Goal: Task Accomplishment & Management: Manage account settings

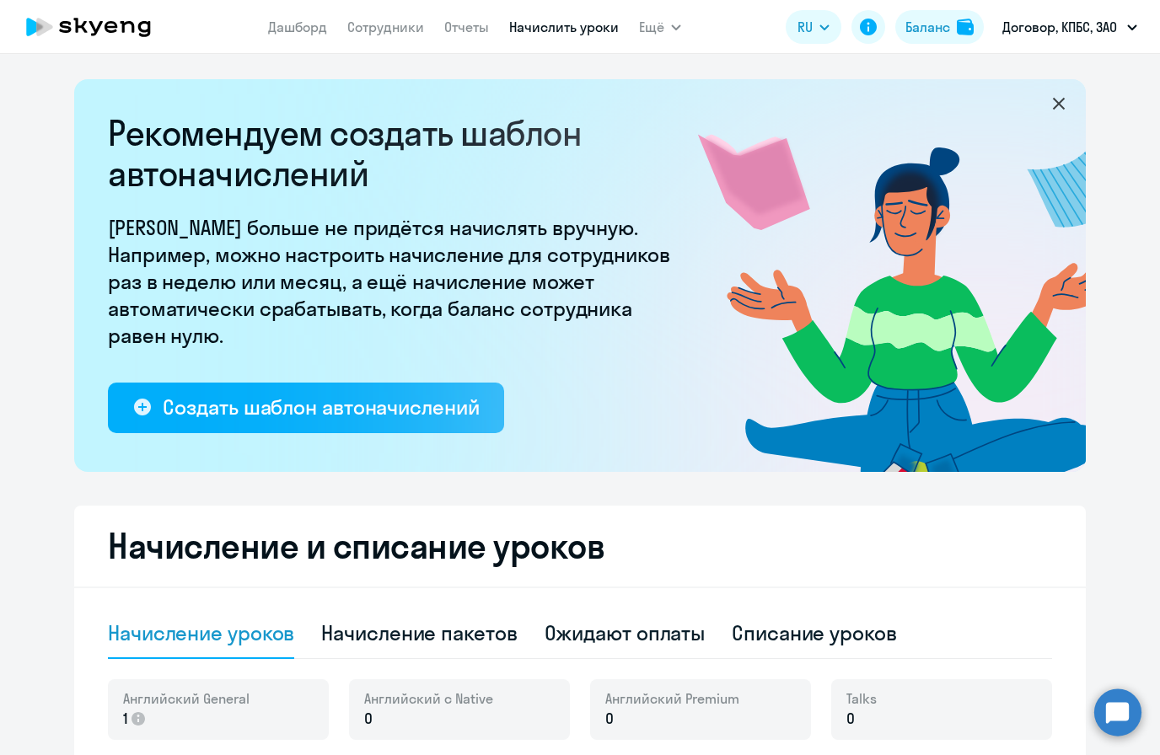
select select "10"
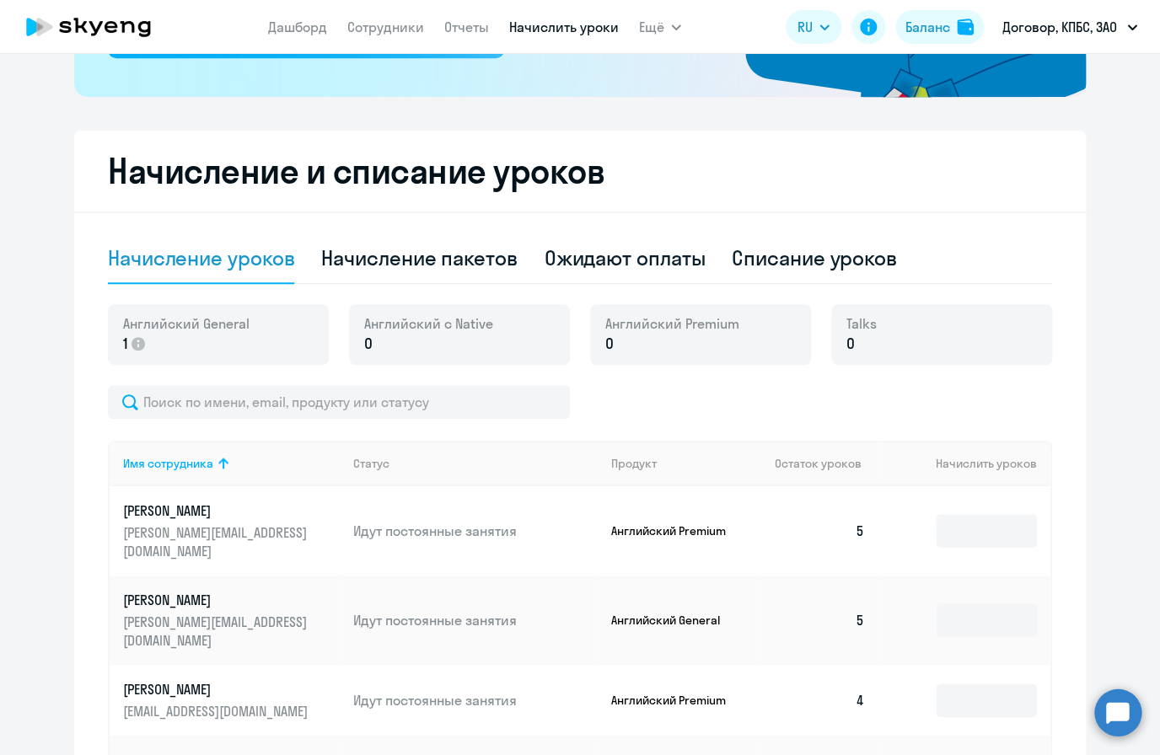
scroll to position [370, 0]
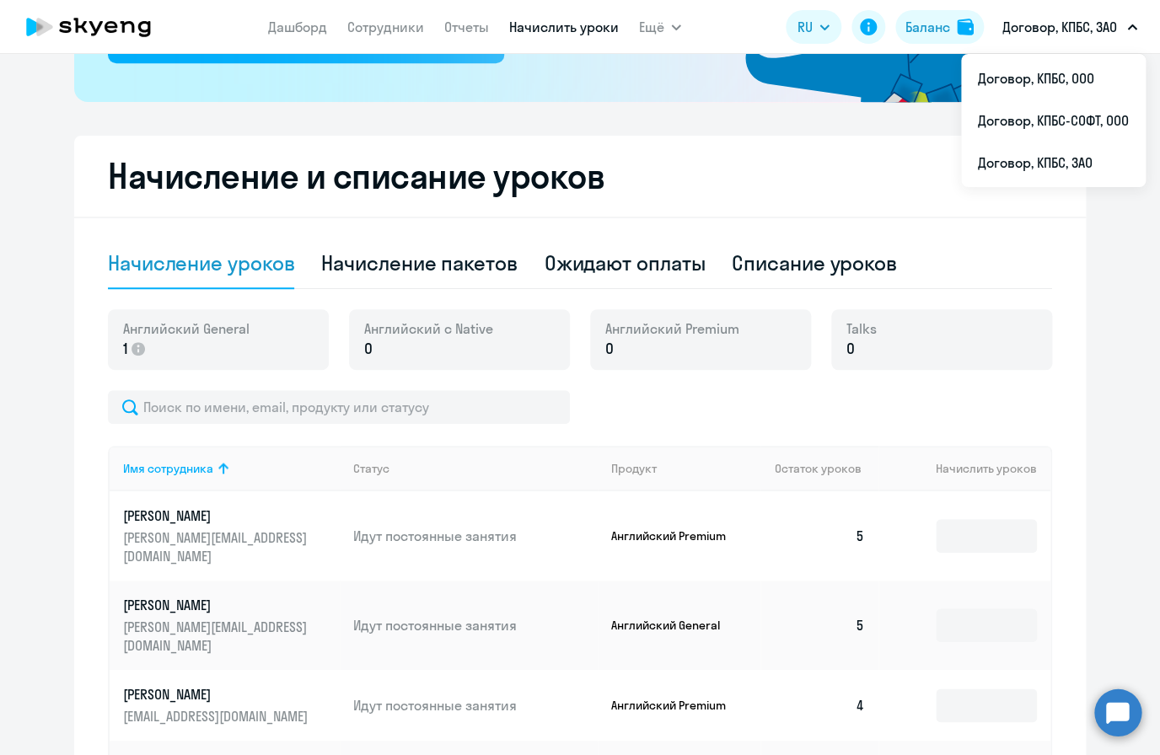
click at [1036, 33] on p "Договор, КПБС, ЗАО" at bounding box center [1059, 27] width 115 height 20
click at [1063, 148] on li "Договор, КПБС, ЗАО" at bounding box center [1053, 163] width 185 height 42
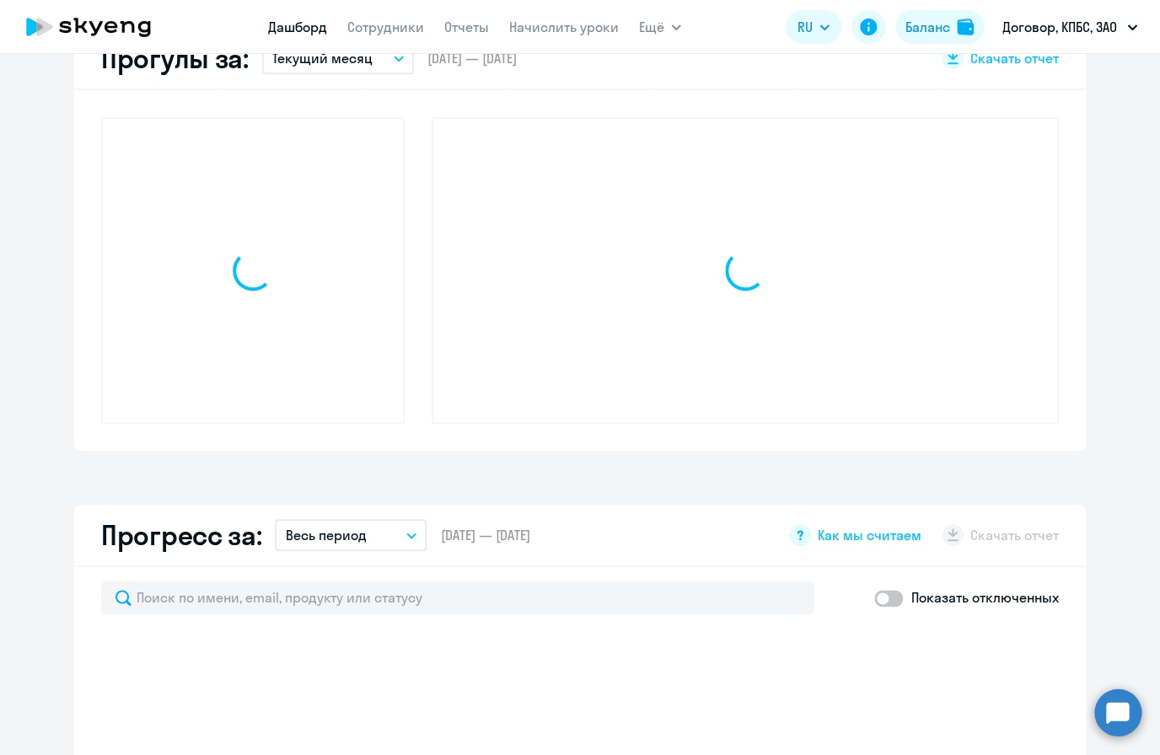
scroll to position [370, 0]
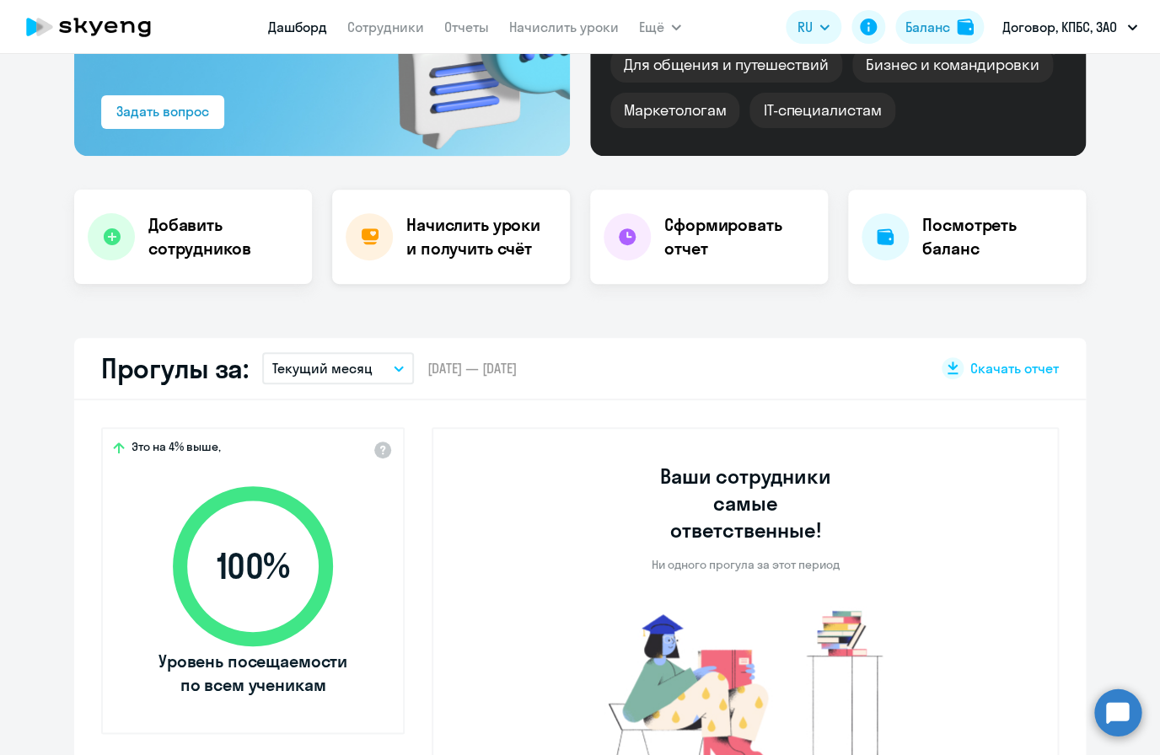
click at [483, 240] on h4 "Начислить уроки и получить счёт" at bounding box center [479, 236] width 147 height 47
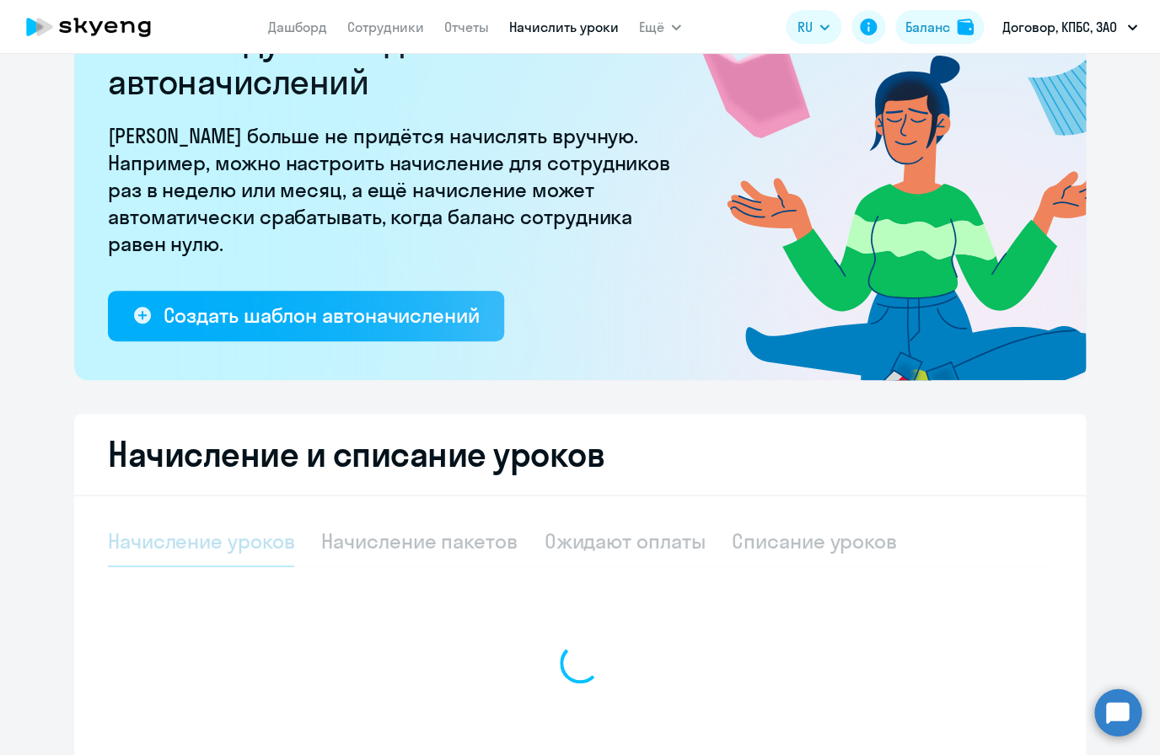
select select "10"
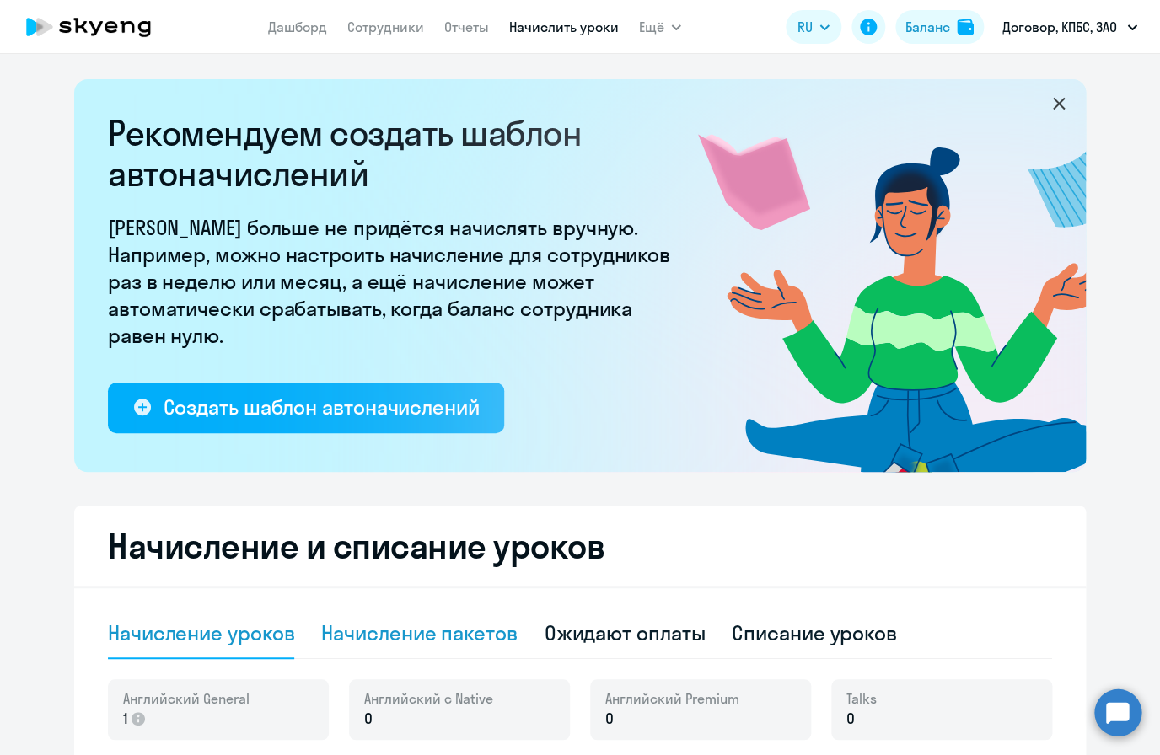
click at [485, 650] on div "Начисление пакетов" at bounding box center [419, 634] width 196 height 51
select select "10"
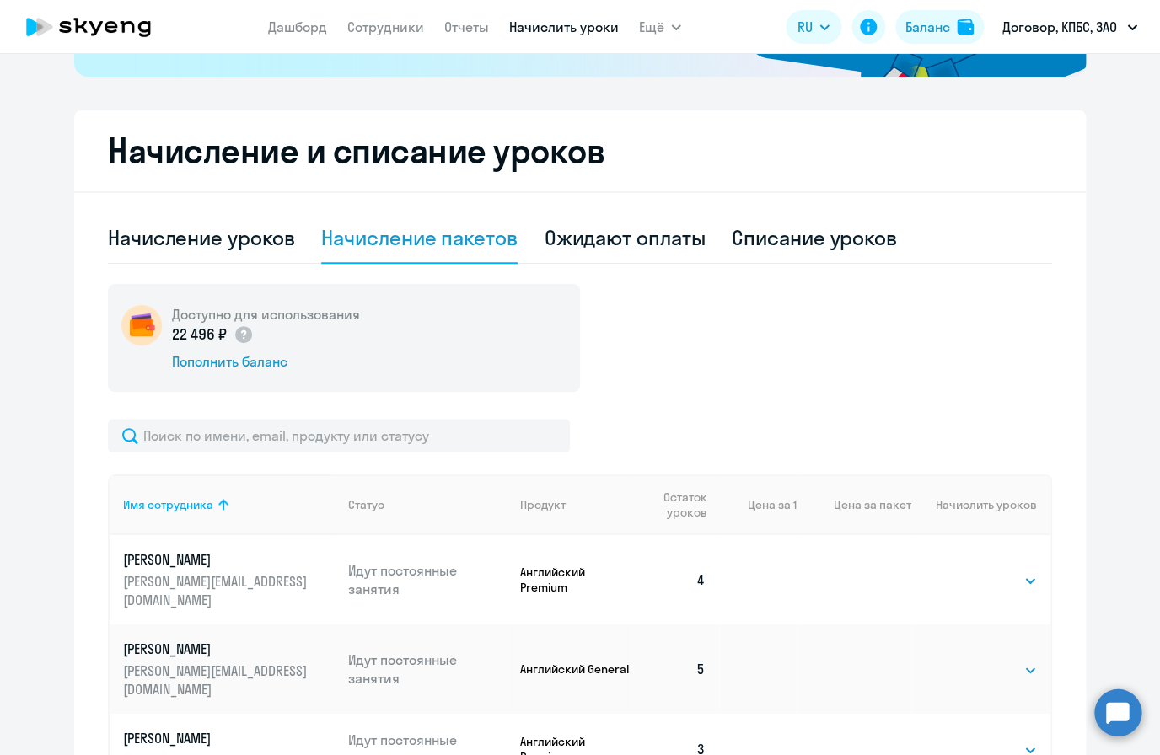
scroll to position [296, 0]
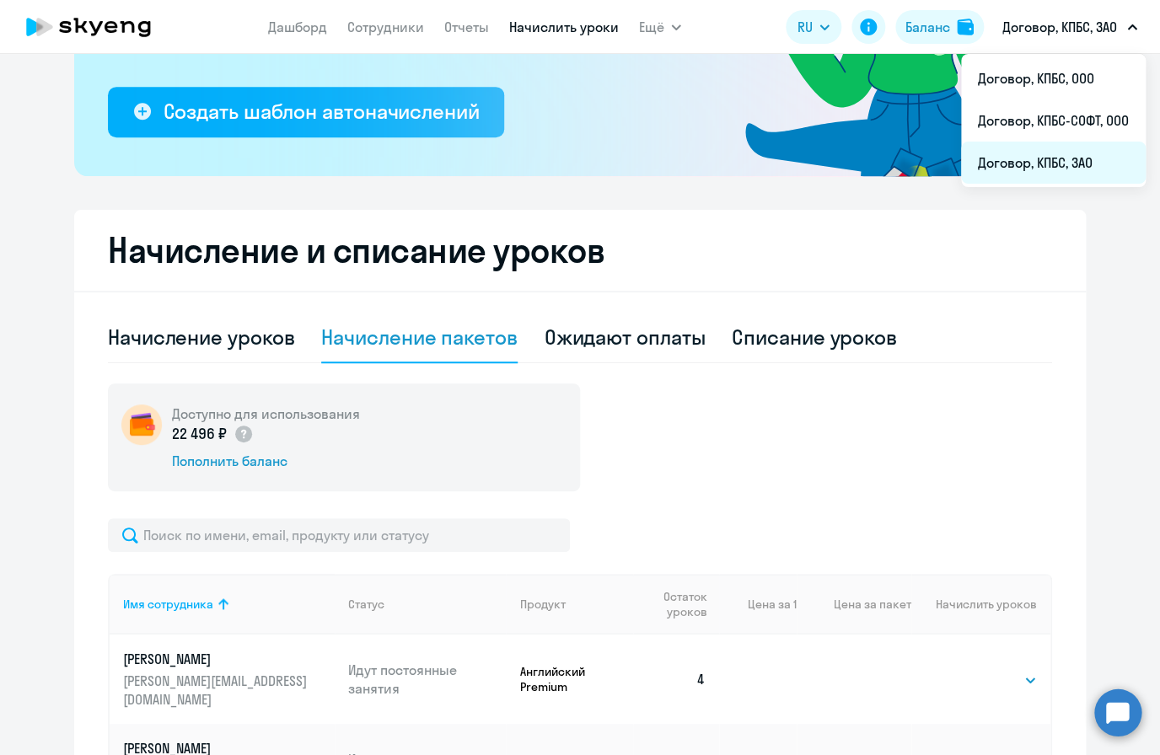
click at [1086, 163] on li "Договор, КПБС, ЗАО" at bounding box center [1053, 163] width 185 height 42
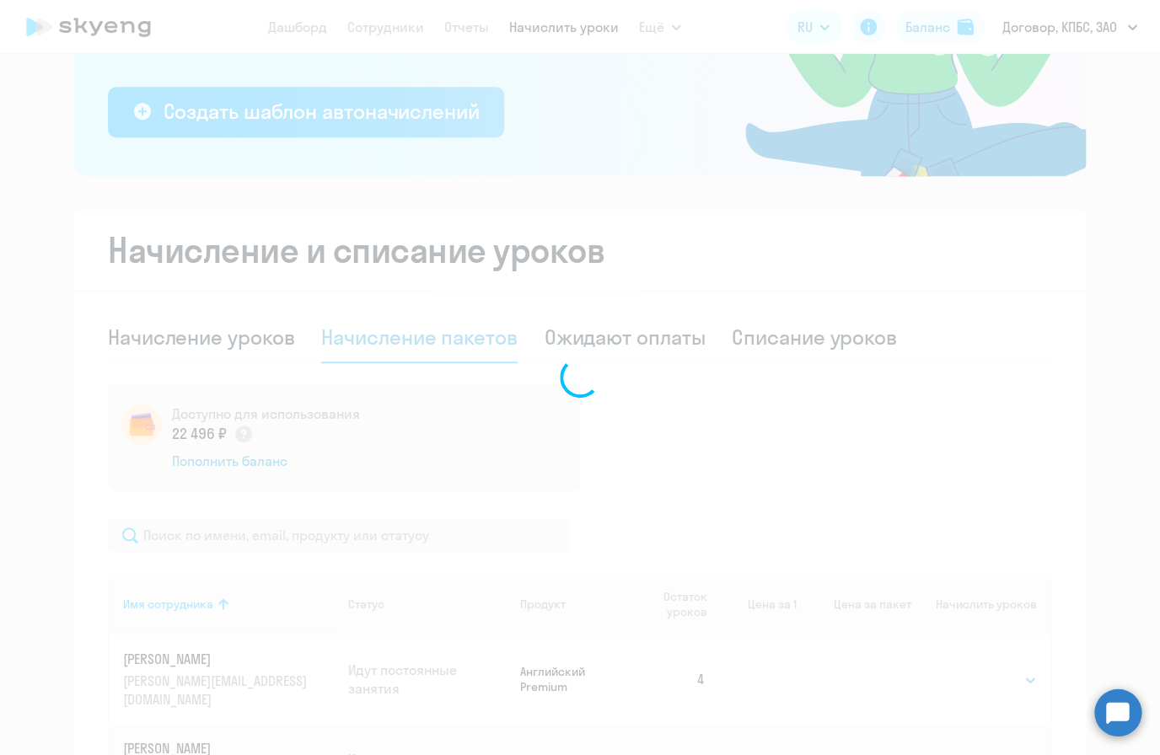
scroll to position [296, 0]
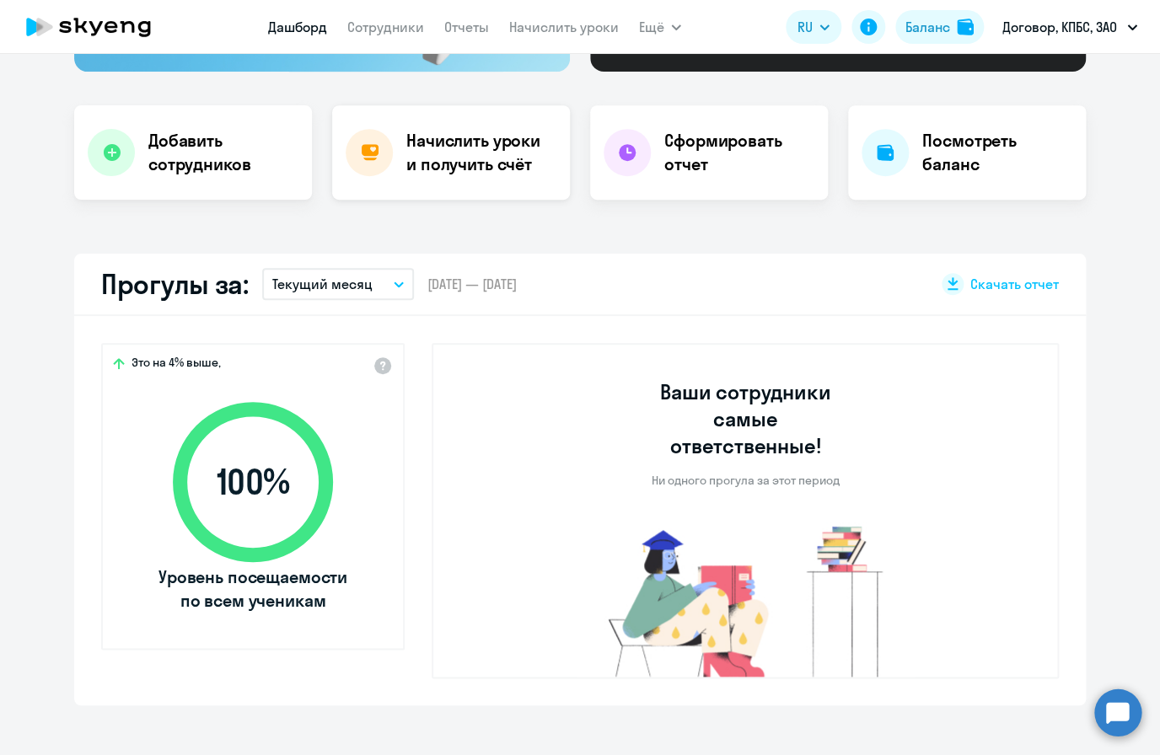
click at [463, 123] on div "Начислить уроки и получить счёт" at bounding box center [451, 152] width 238 height 94
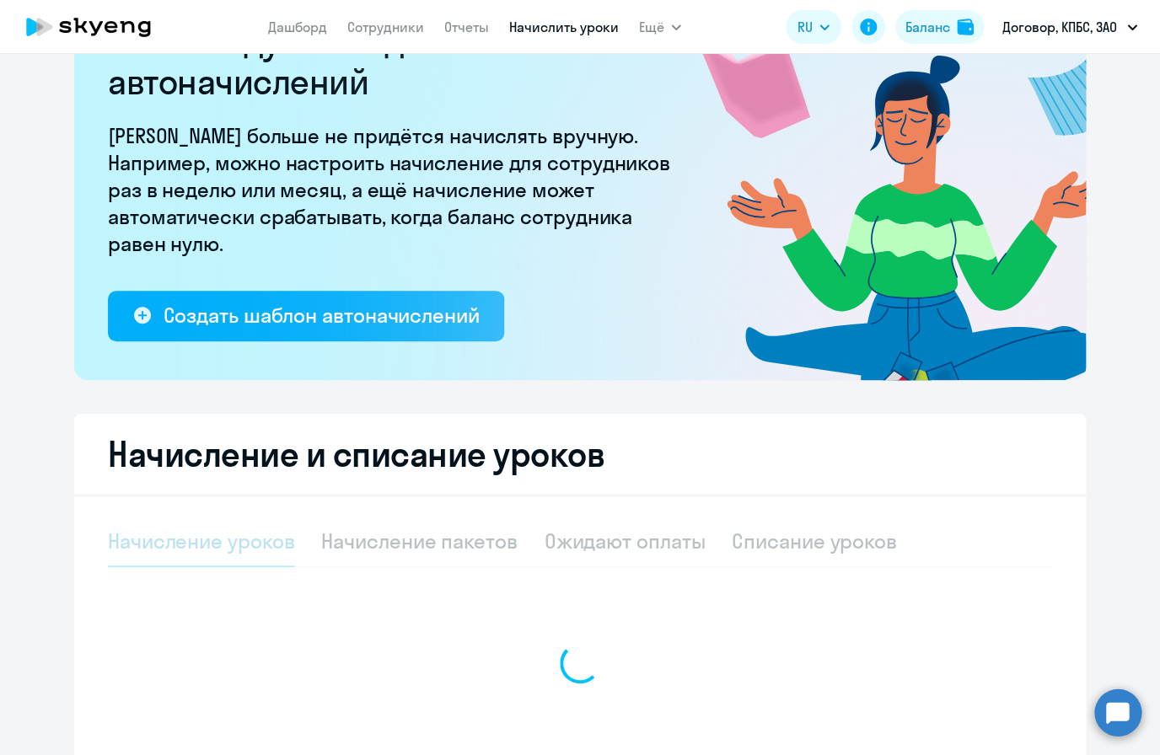
select select "10"
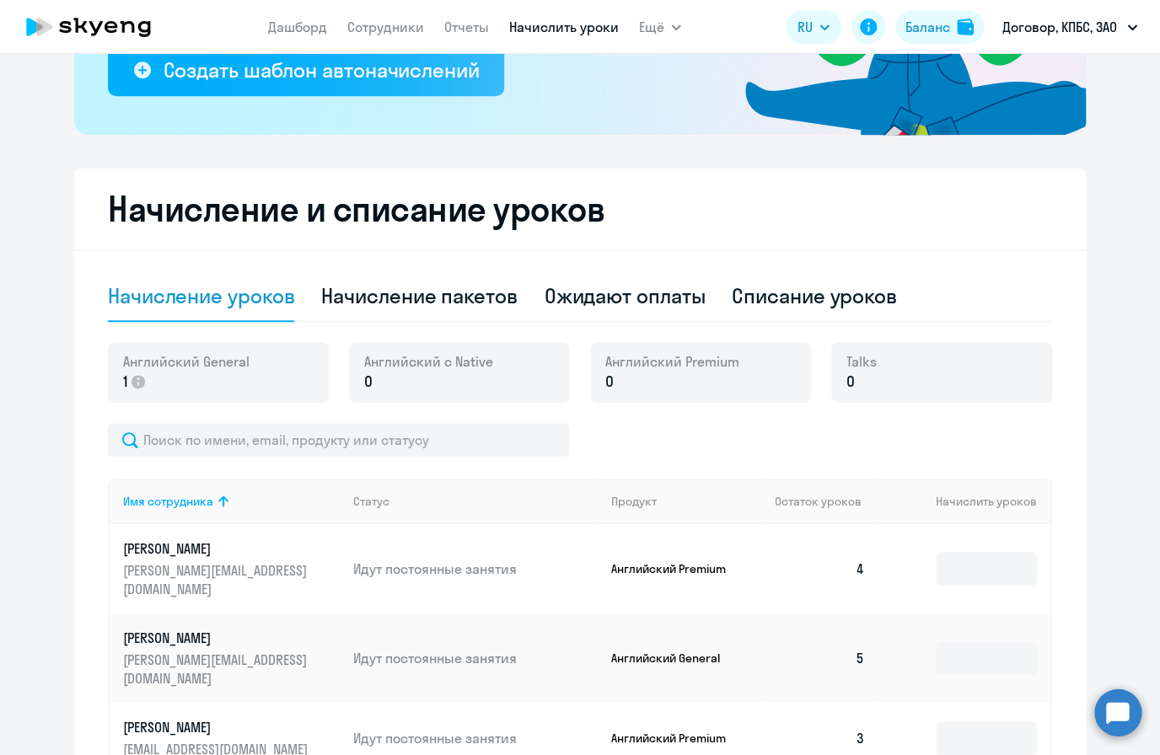
scroll to position [205, 0]
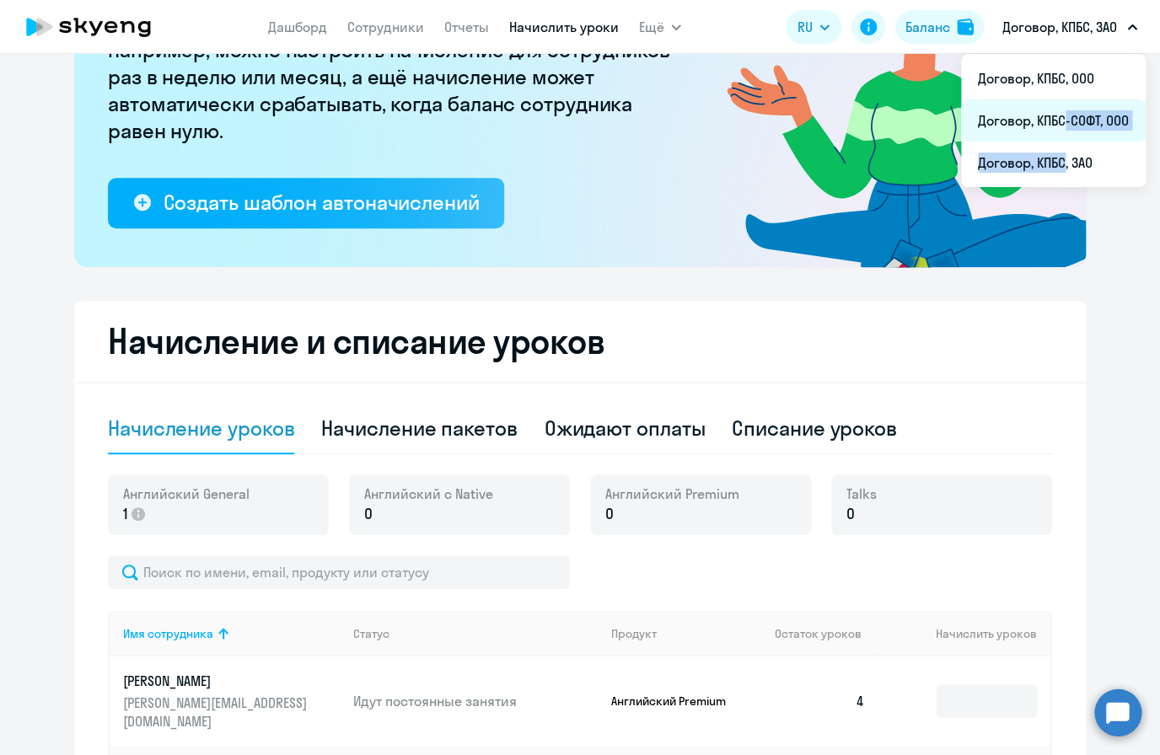
drag, startPoint x: 1058, startPoint y: 164, endPoint x: 1060, endPoint y: 130, distance: 33.8
click at [1060, 130] on ul "Договор, КПБС, ООО Договор, КПБС-СОФТ, ООО Договор, КПБС, ЗАО" at bounding box center [1053, 120] width 185 height 133
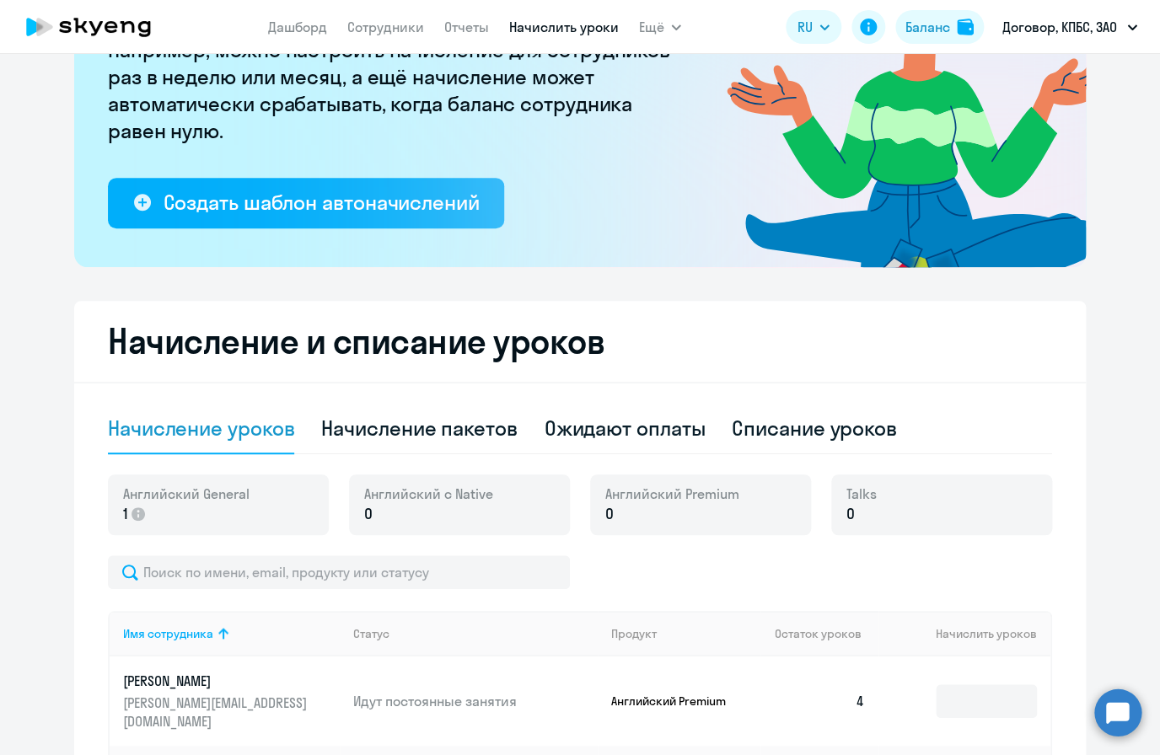
click at [1060, 130] on icon at bounding box center [866, 86] width 438 height 361
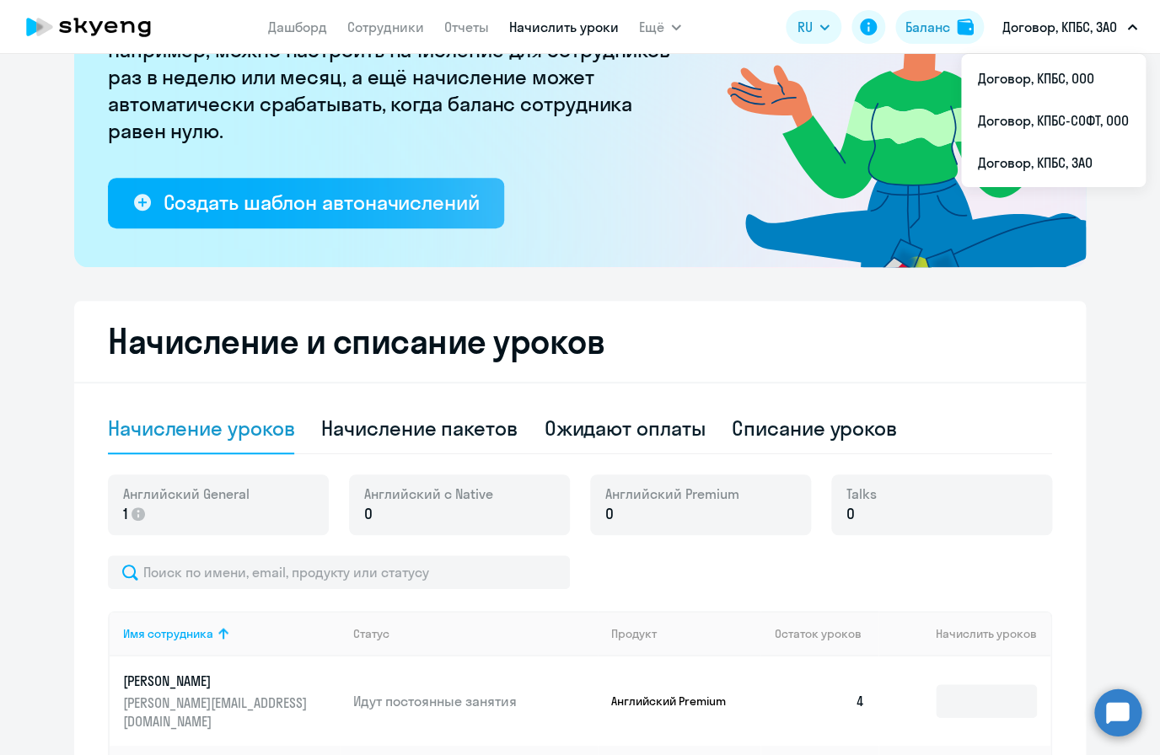
click at [1073, 15] on button "Договор, КПБС, ЗАО" at bounding box center [1070, 27] width 152 height 40
click at [1055, 31] on p "Договор, КПБС, ЗАО" at bounding box center [1059, 27] width 115 height 20
click at [1047, 40] on button "Договор, КПБС, ЗАО" at bounding box center [1070, 27] width 152 height 40
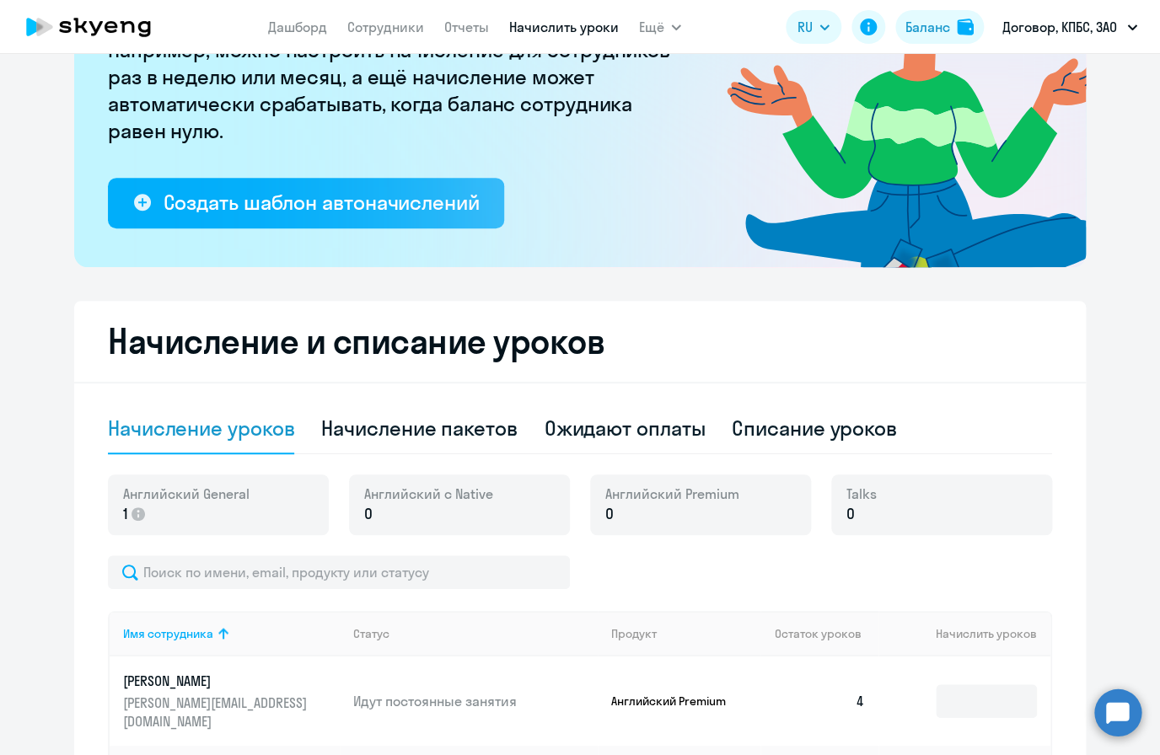
click at [1093, 36] on p "Договор, КПБС, ЗАО" at bounding box center [1059, 27] width 115 height 20
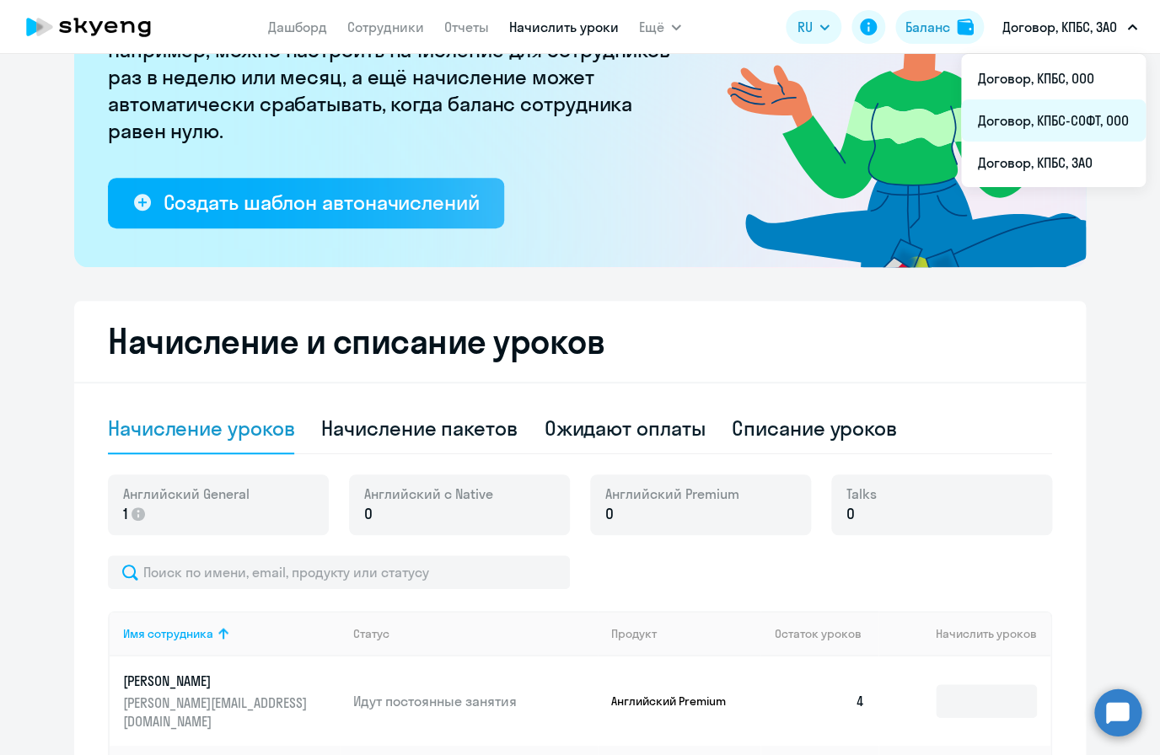
click at [1107, 131] on li "Договор, КПБС-СОФТ, ООО" at bounding box center [1053, 120] width 185 height 42
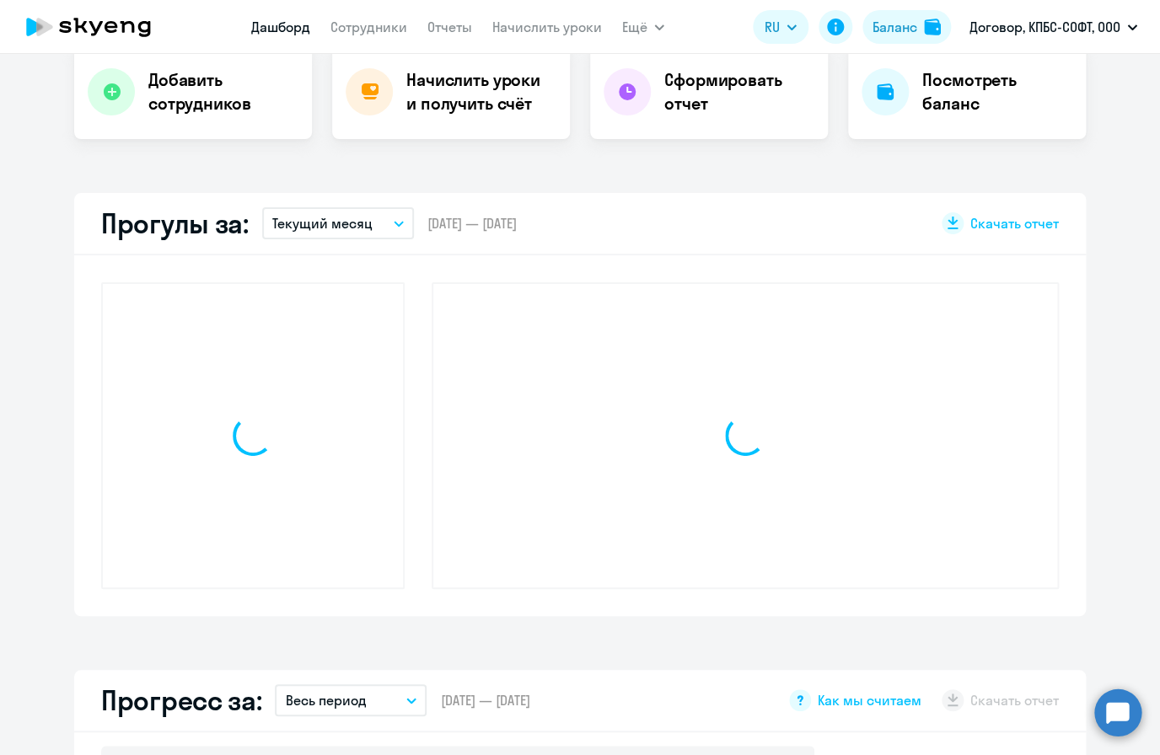
select select "30"
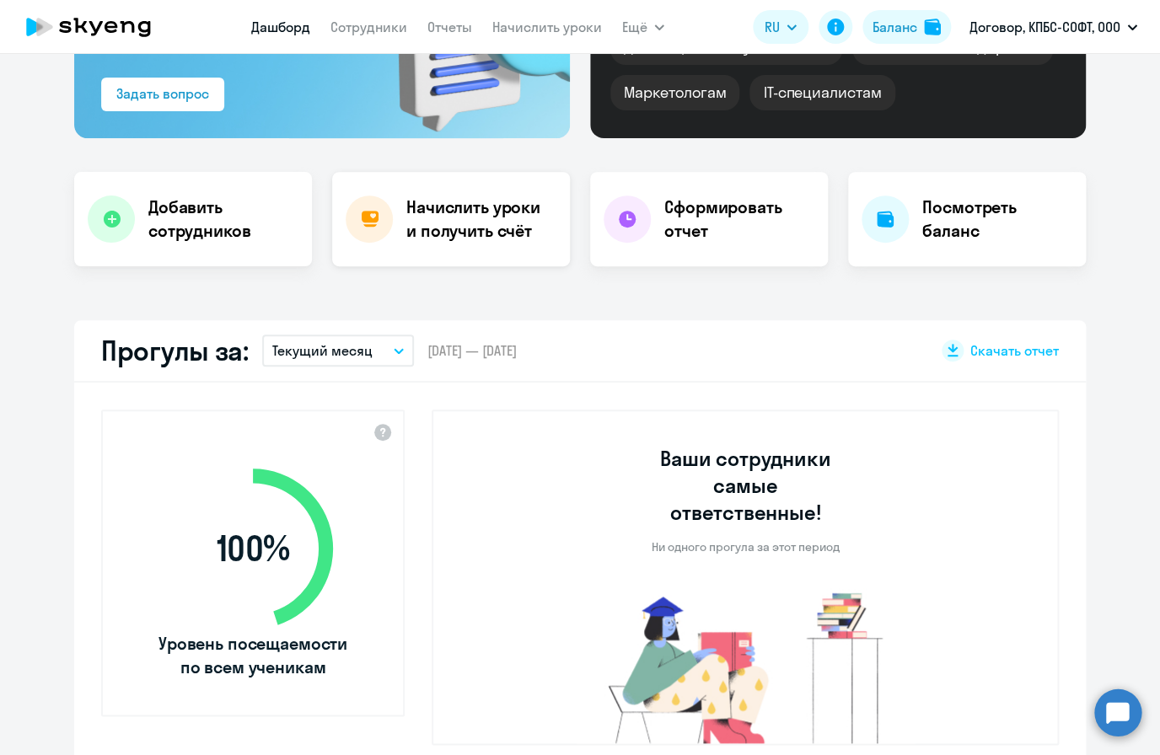
click at [505, 206] on h4 "Начислить уроки и получить счёт" at bounding box center [479, 219] width 147 height 47
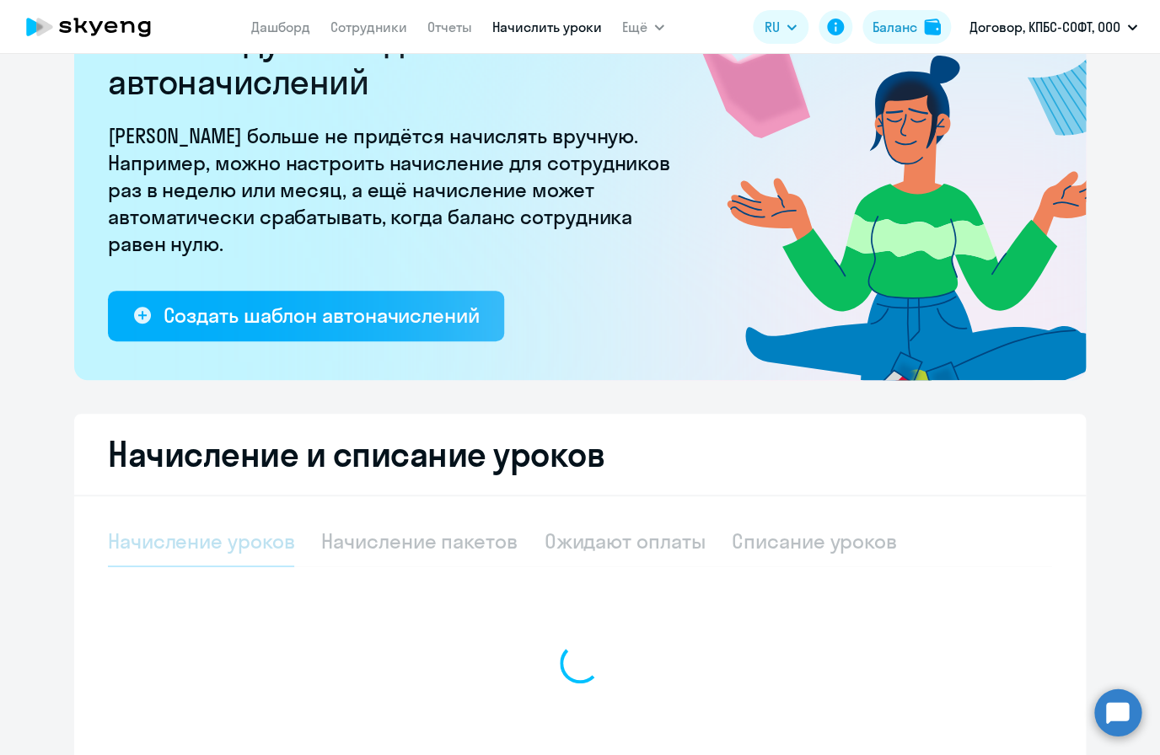
select select "10"
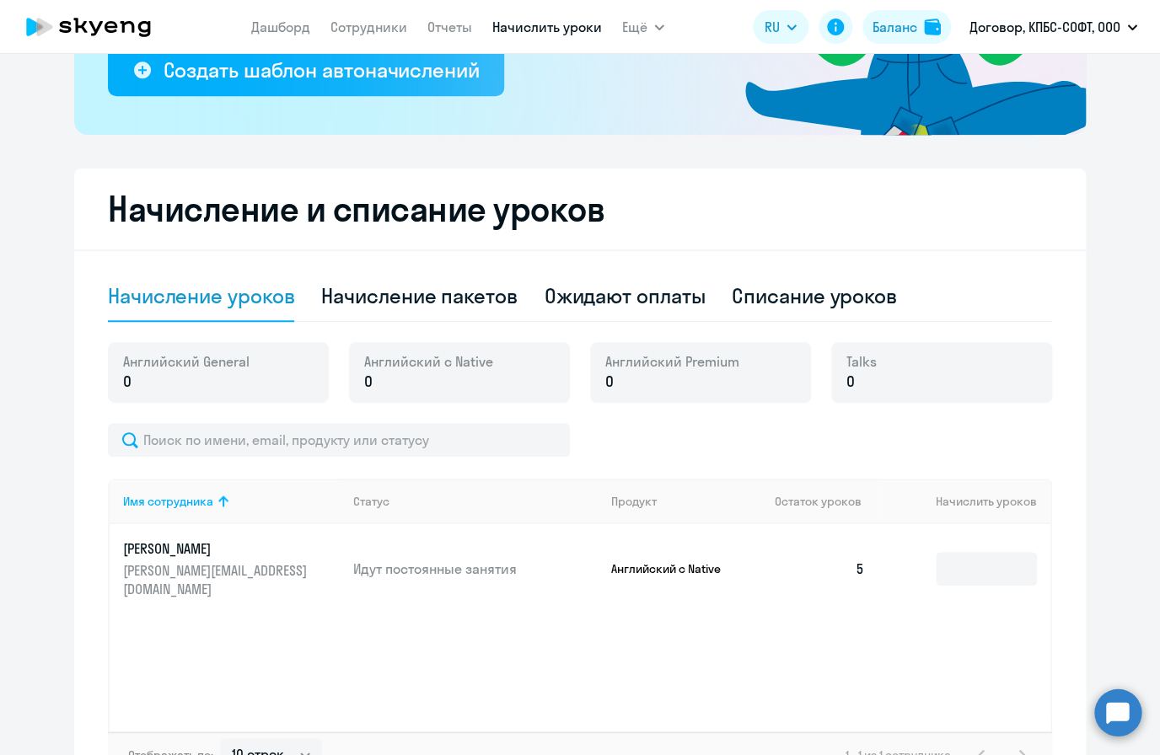
scroll to position [367, 0]
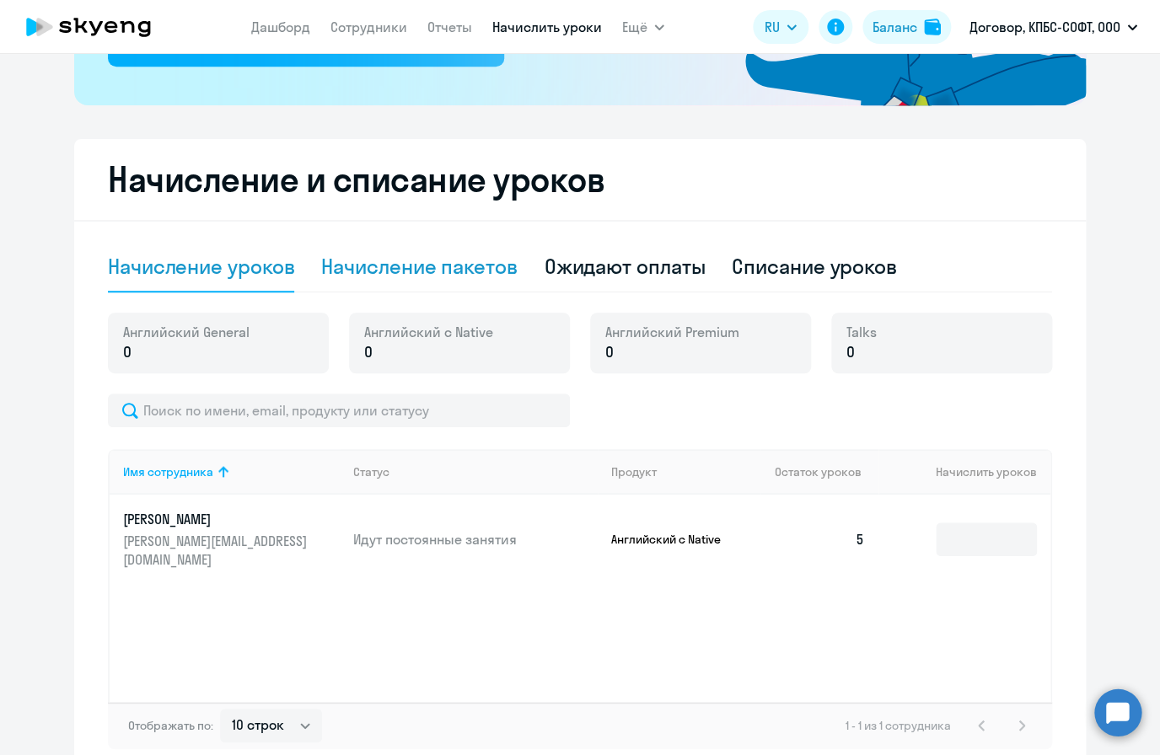
click at [453, 276] on div "Начисление пакетов" at bounding box center [419, 266] width 196 height 27
select select "10"
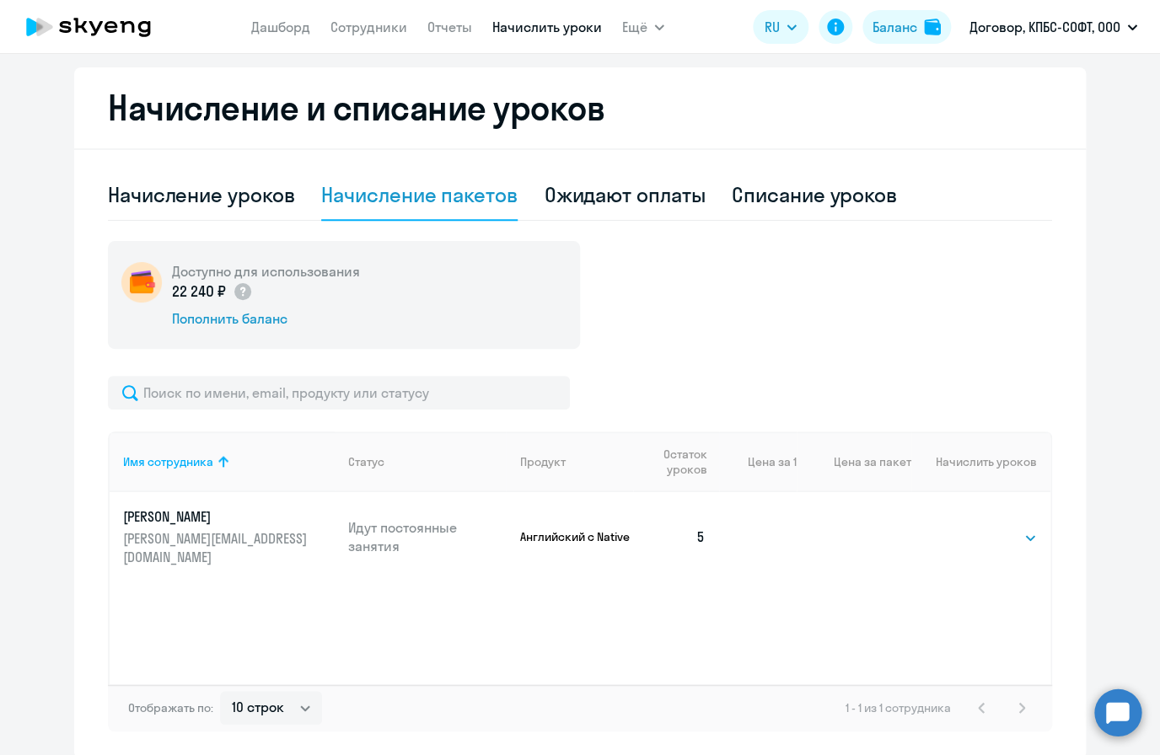
scroll to position [481, 0]
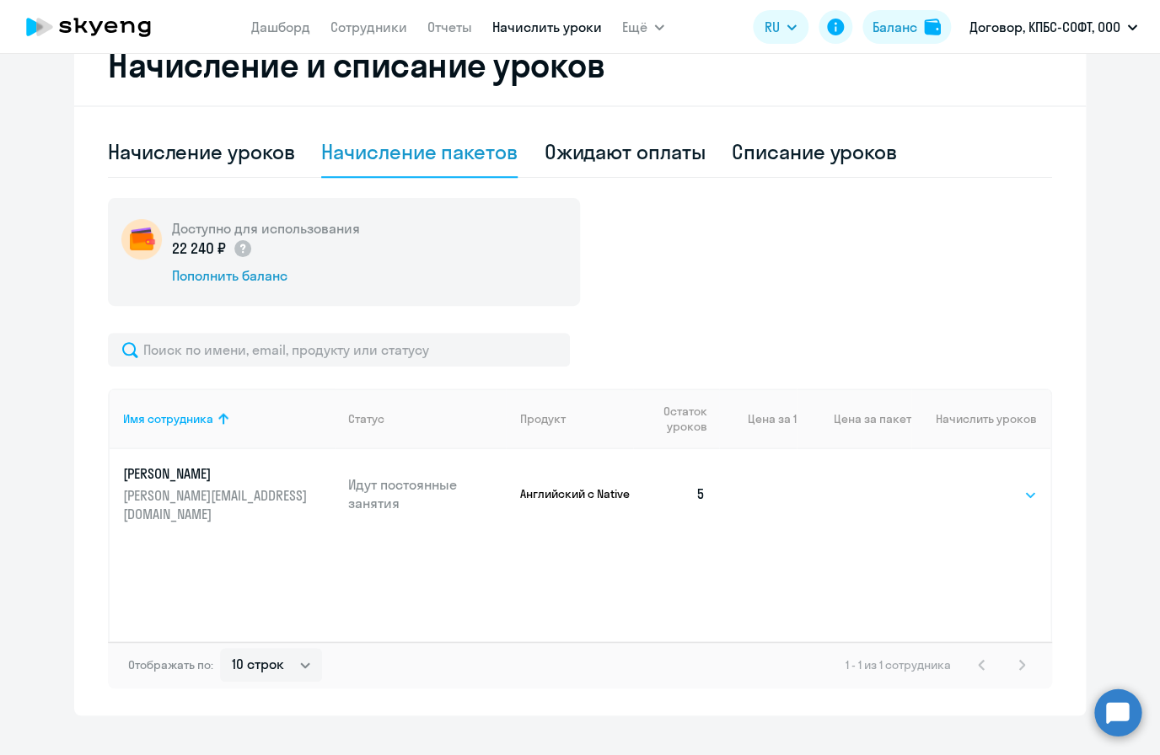
select select "4"
click option "4" at bounding box center [0, 0] width 0 height 0
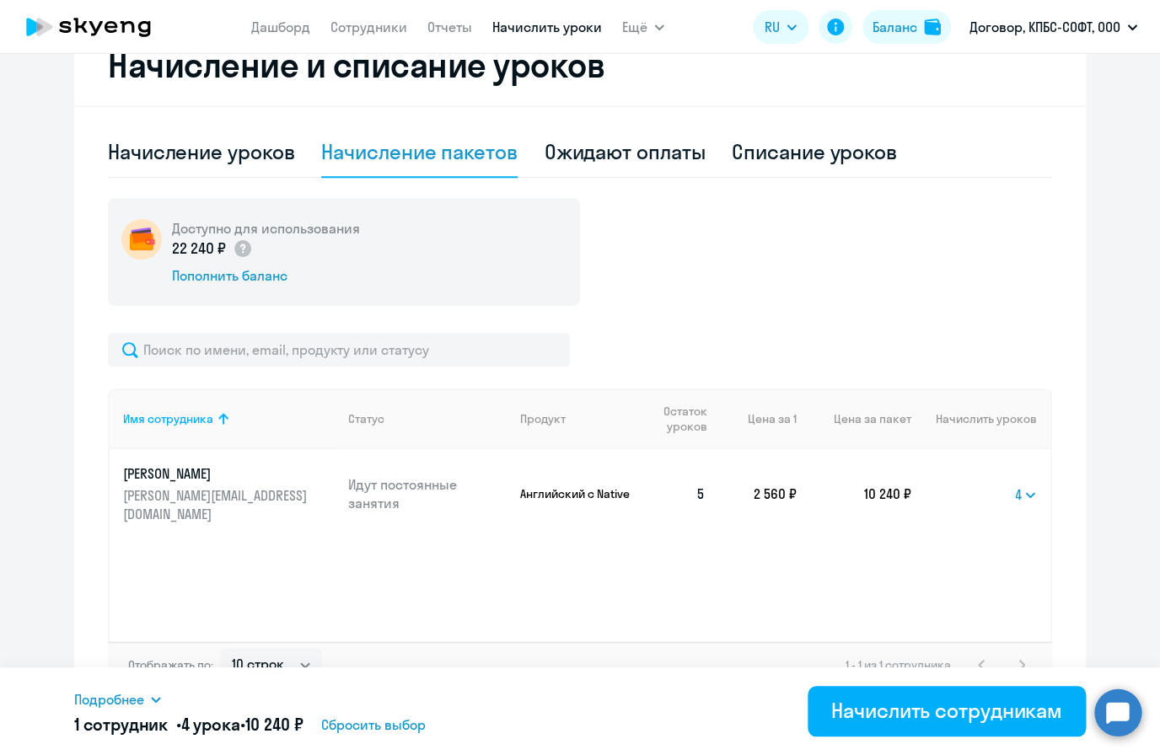
click at [870, 555] on div "Имя сотрудника Статус Продукт Остаток уроков Цена за 1 Цена за пакет Начислить …" at bounding box center [580, 515] width 944 height 253
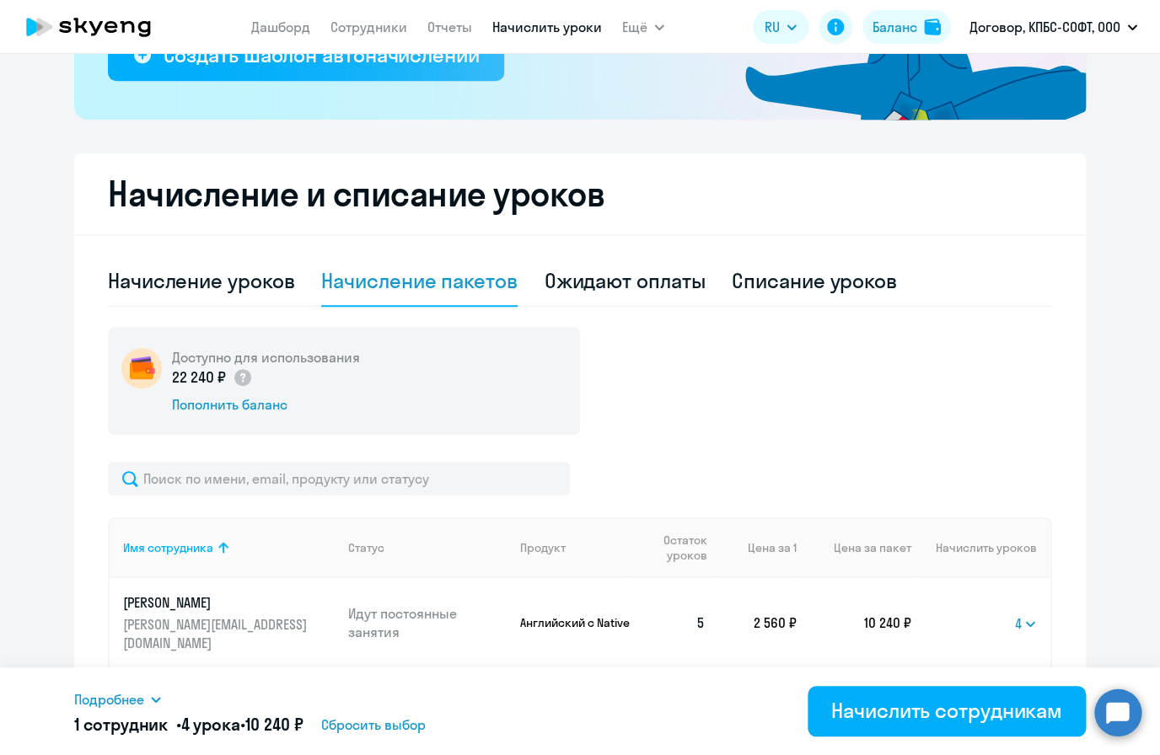
scroll to position [303, 0]
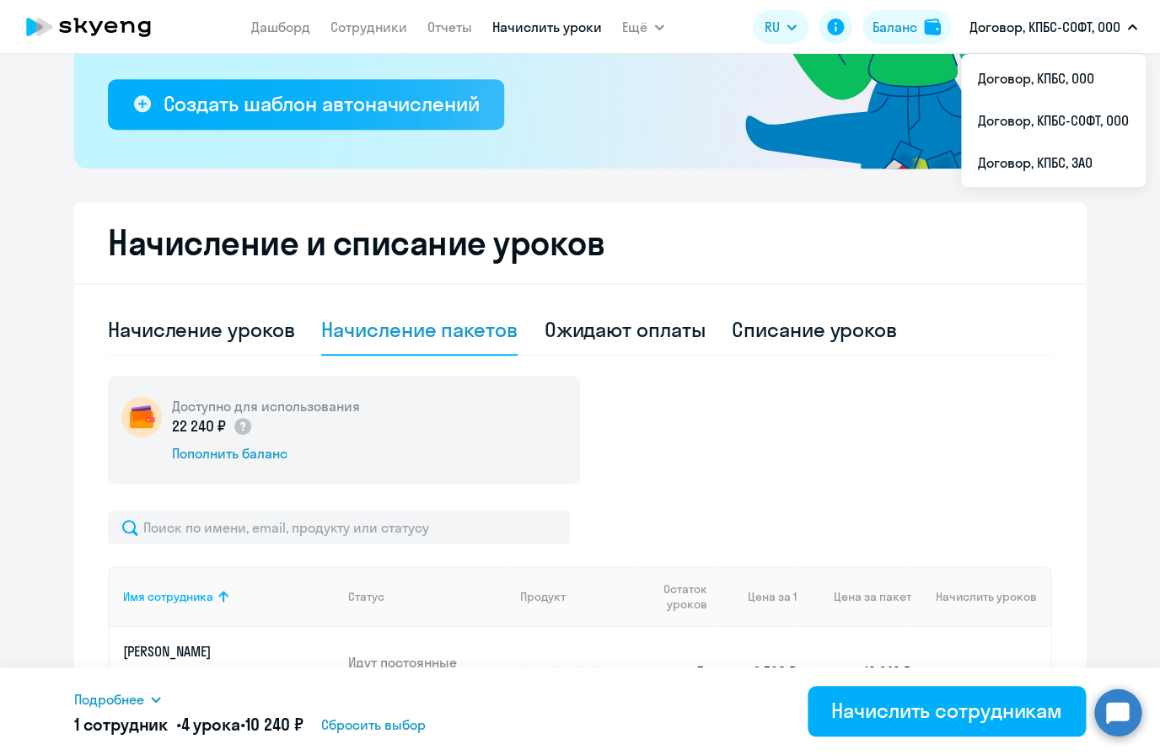
click at [1095, 38] on button "Договор, КПБС-СОФТ, ООО" at bounding box center [1053, 27] width 185 height 40
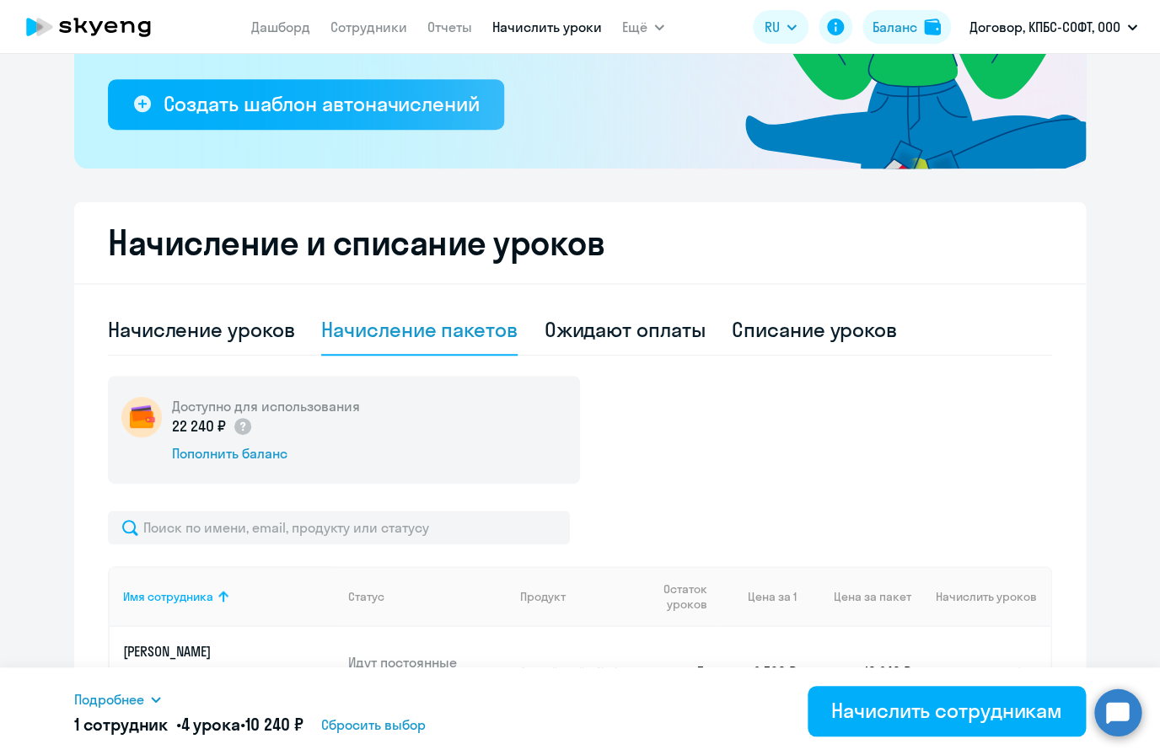
click at [1090, 33] on p "Договор, КПБС-СОФТ, ООО" at bounding box center [1044, 27] width 151 height 20
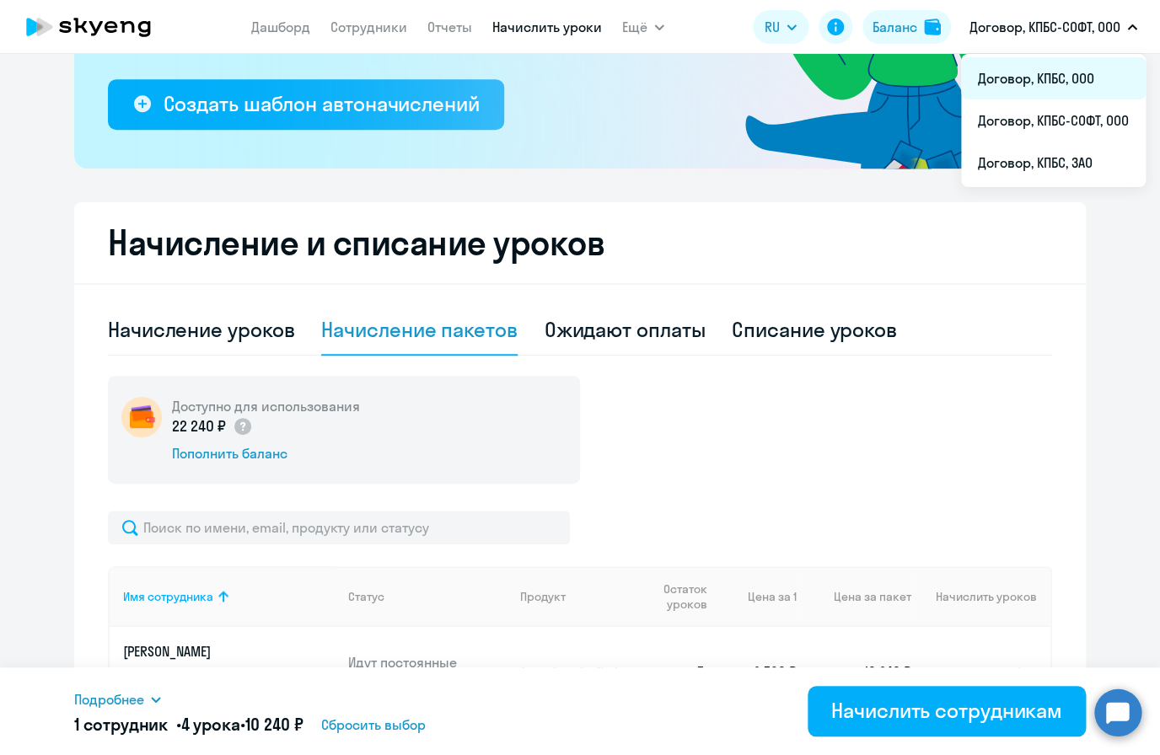
click at [1097, 87] on li "Договор, КПБС, ООО" at bounding box center [1053, 78] width 185 height 42
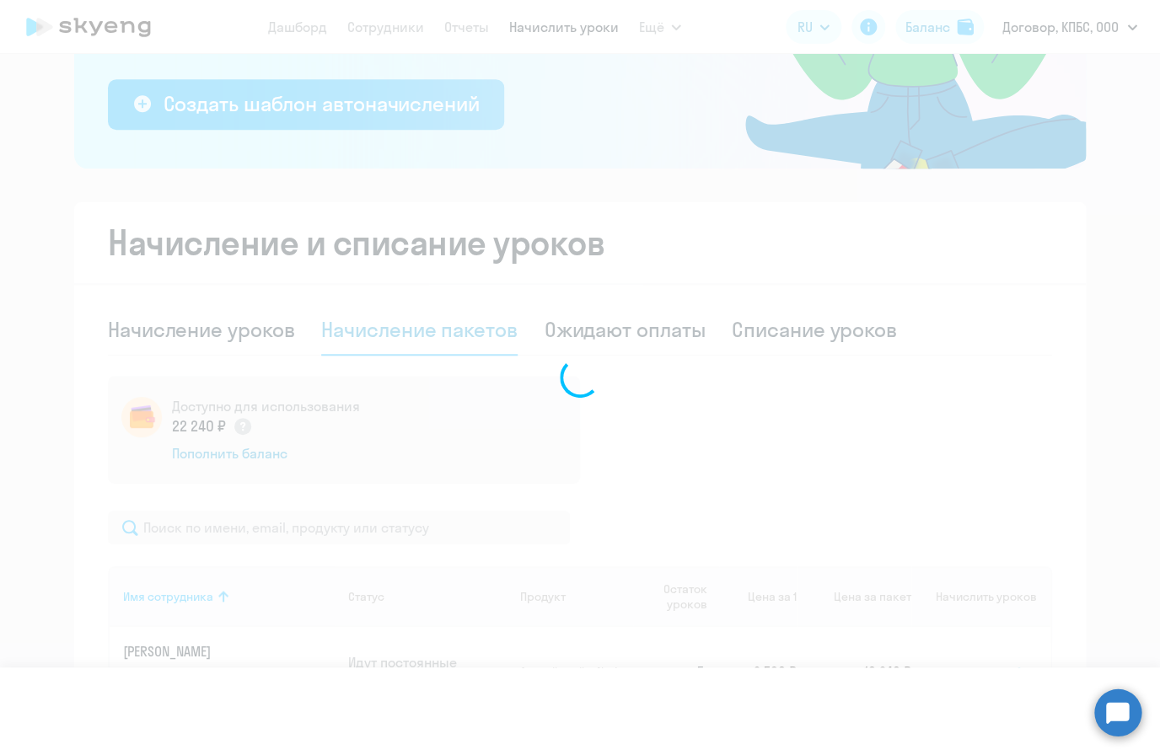
scroll to position [303, 0]
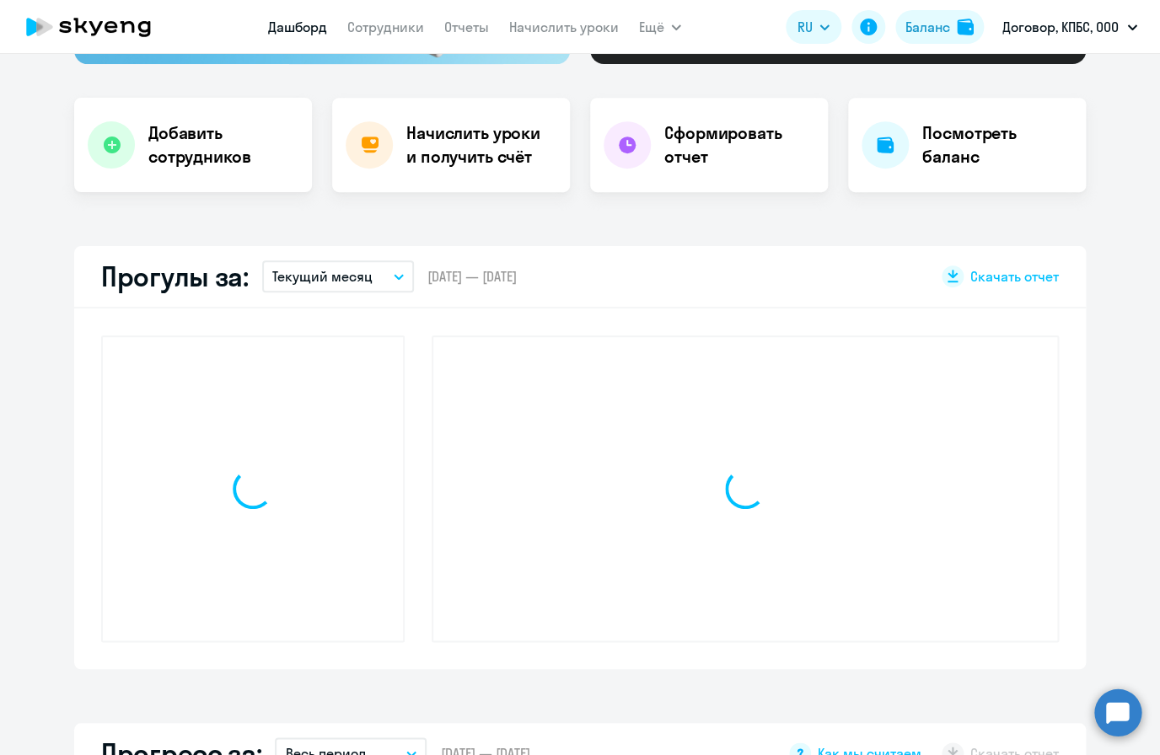
select select "30"
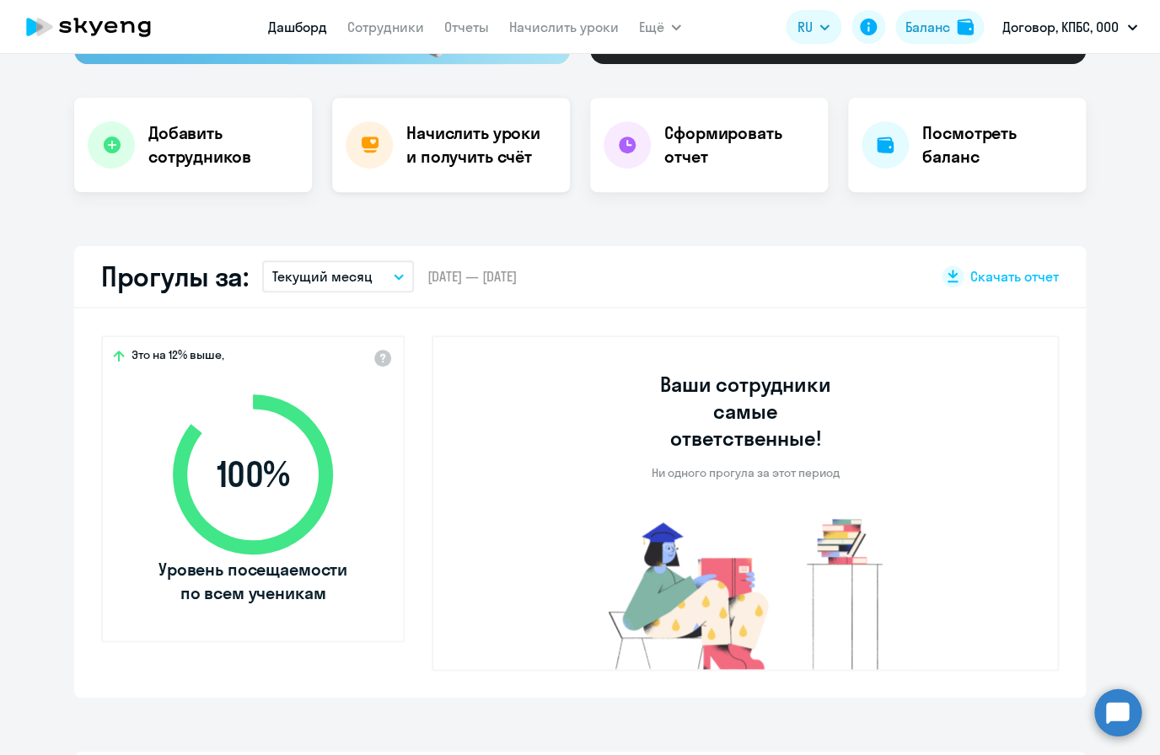
click at [445, 168] on h4 "Начислить уроки и получить счёт" at bounding box center [479, 144] width 147 height 47
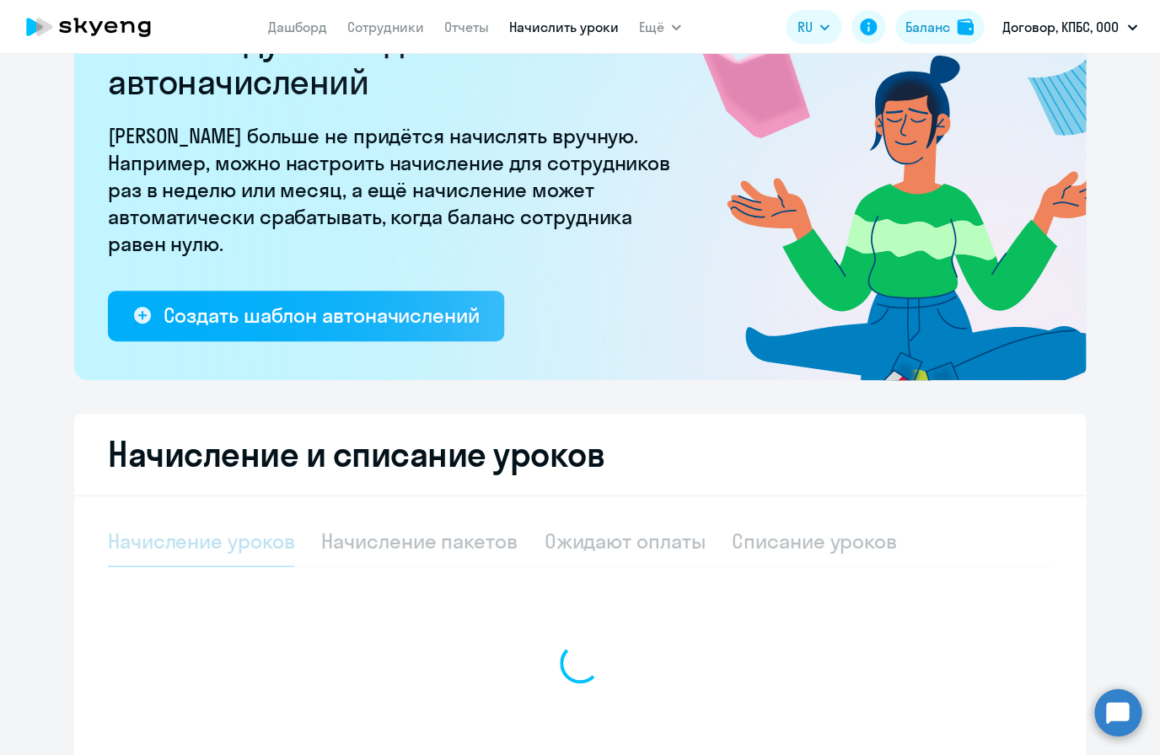
select select "10"
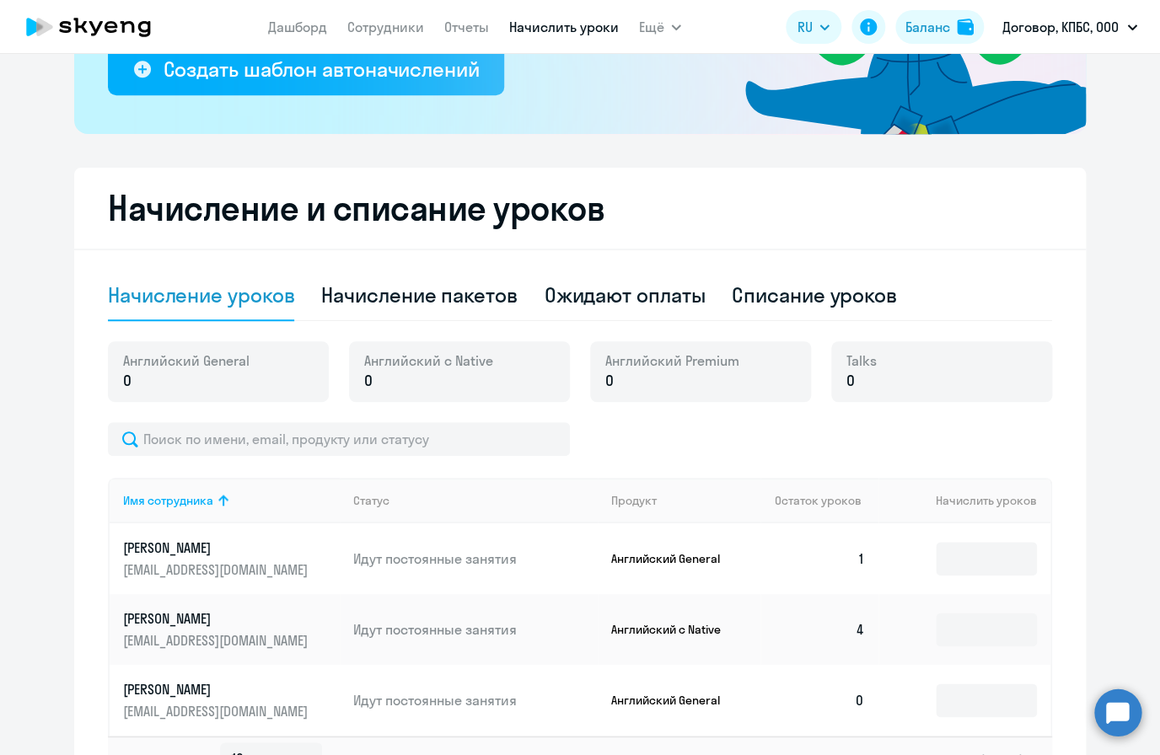
scroll to position [451, 0]
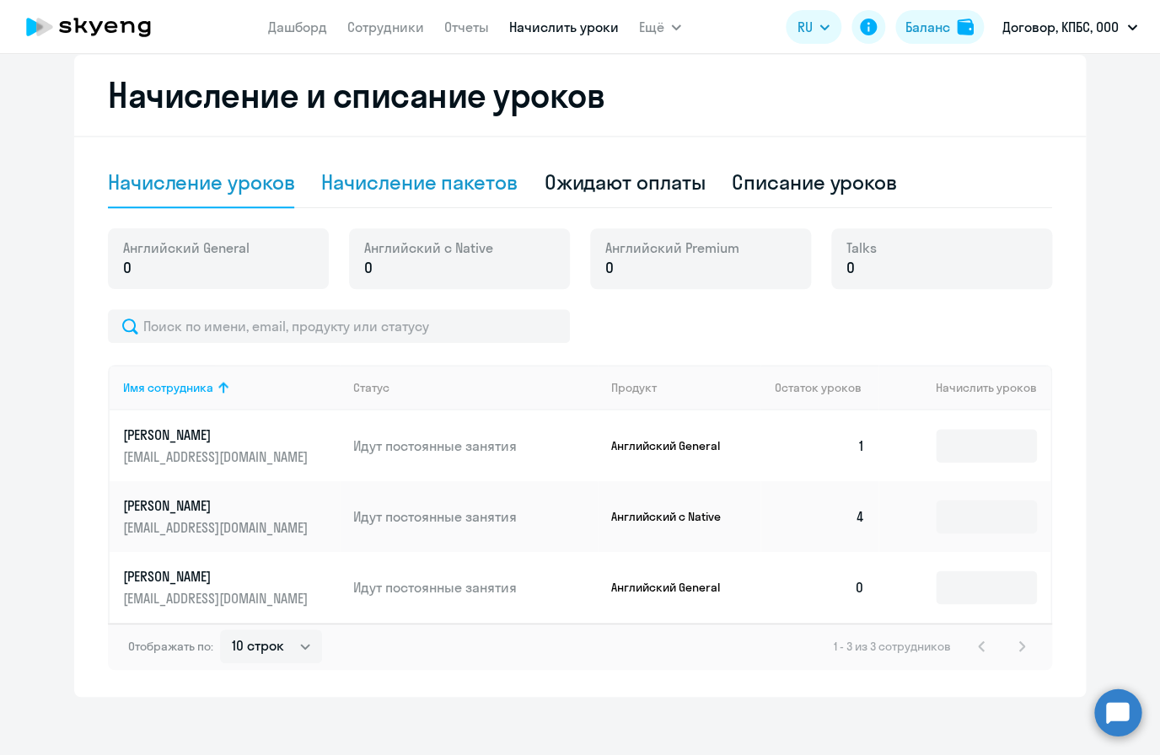
click at [481, 189] on div "Начисление пакетов" at bounding box center [419, 182] width 196 height 27
select select "10"
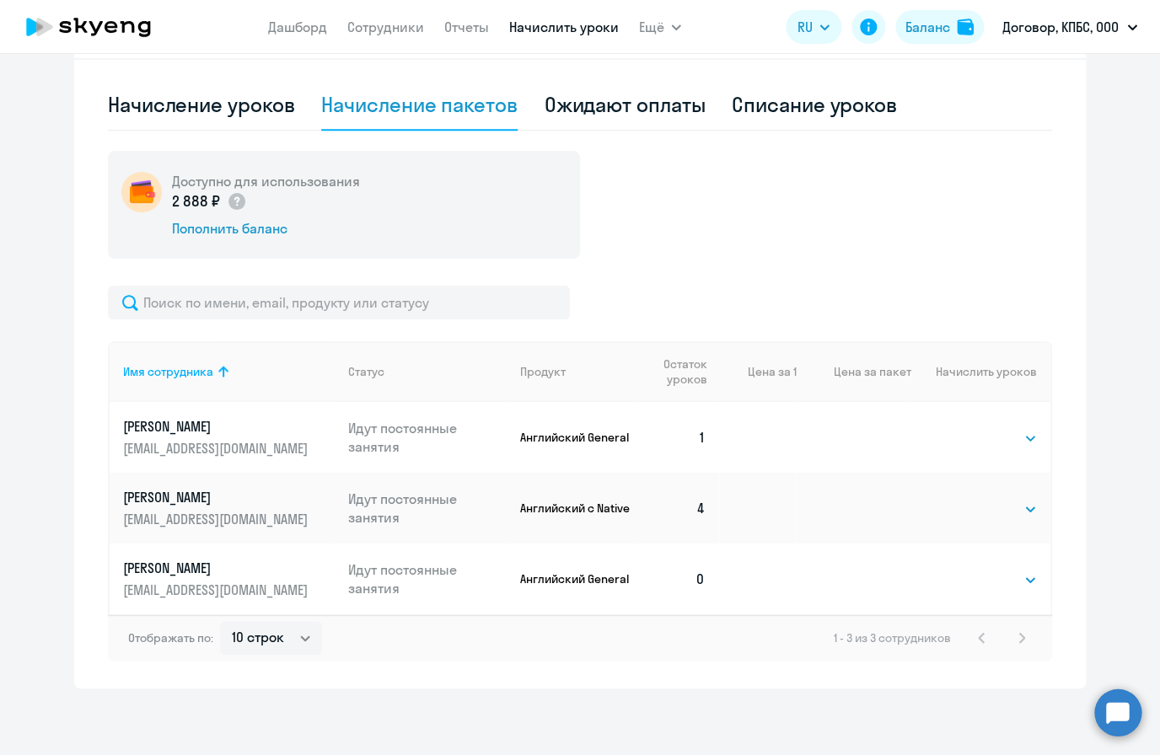
scroll to position [530, 0]
select select "4"
click option "4" at bounding box center [0, 0] width 0 height 0
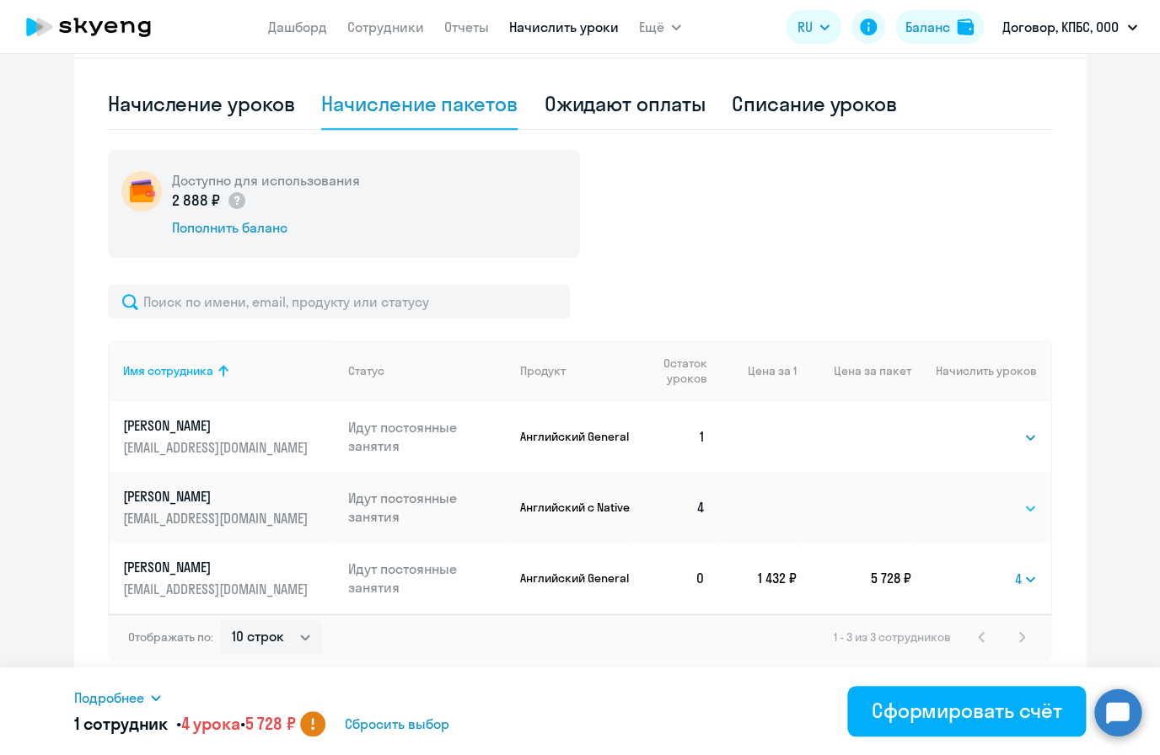
select select "4"
click option "4" at bounding box center [0, 0] width 0 height 0
select select "4"
click option "4" at bounding box center [0, 0] width 0 height 0
click at [841, 204] on div "Доступно для использования 2 888 ₽ Пополнить баланс" at bounding box center [580, 204] width 944 height 108
